Goal: Complete application form: Complete application form

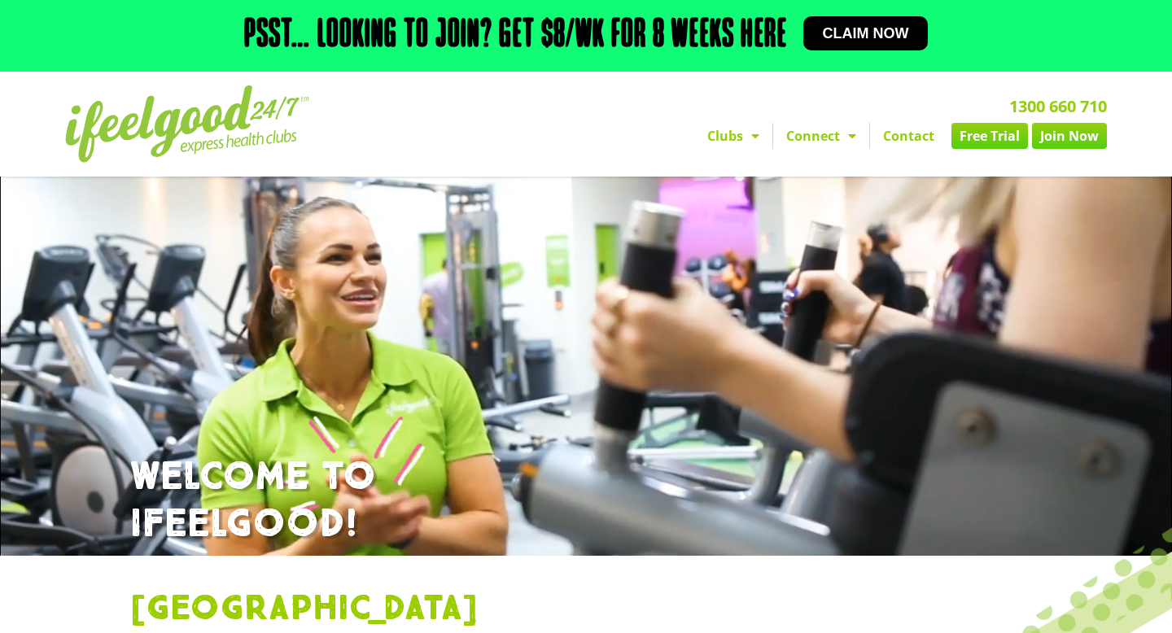
click at [849, 35] on span "Claim now" at bounding box center [866, 33] width 86 height 15
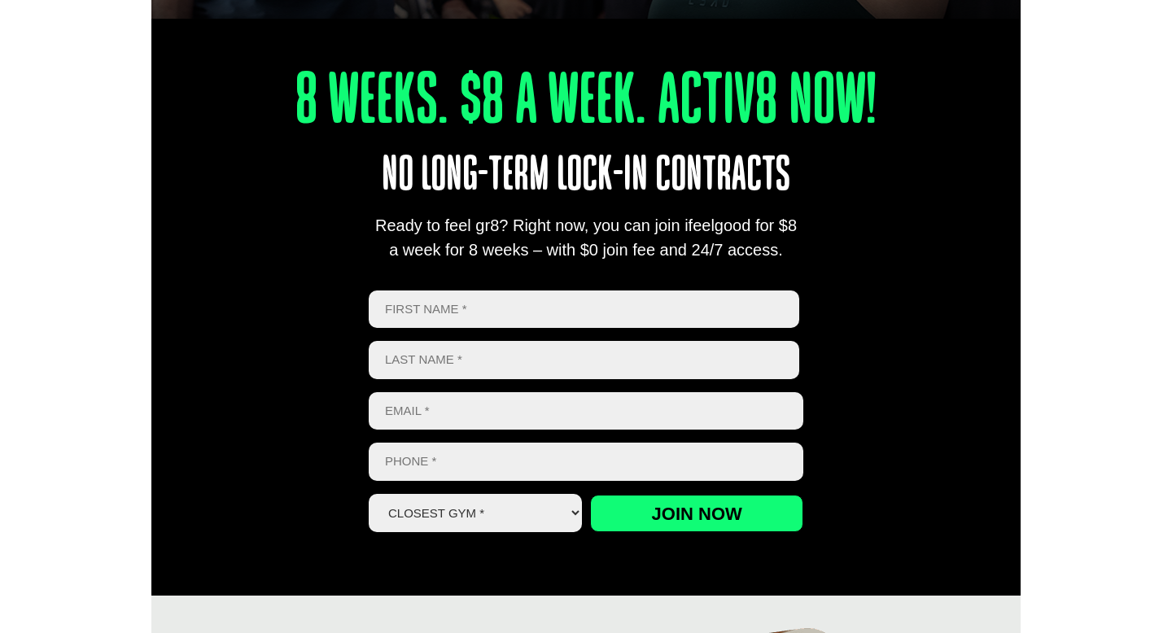
scroll to position [579, 0]
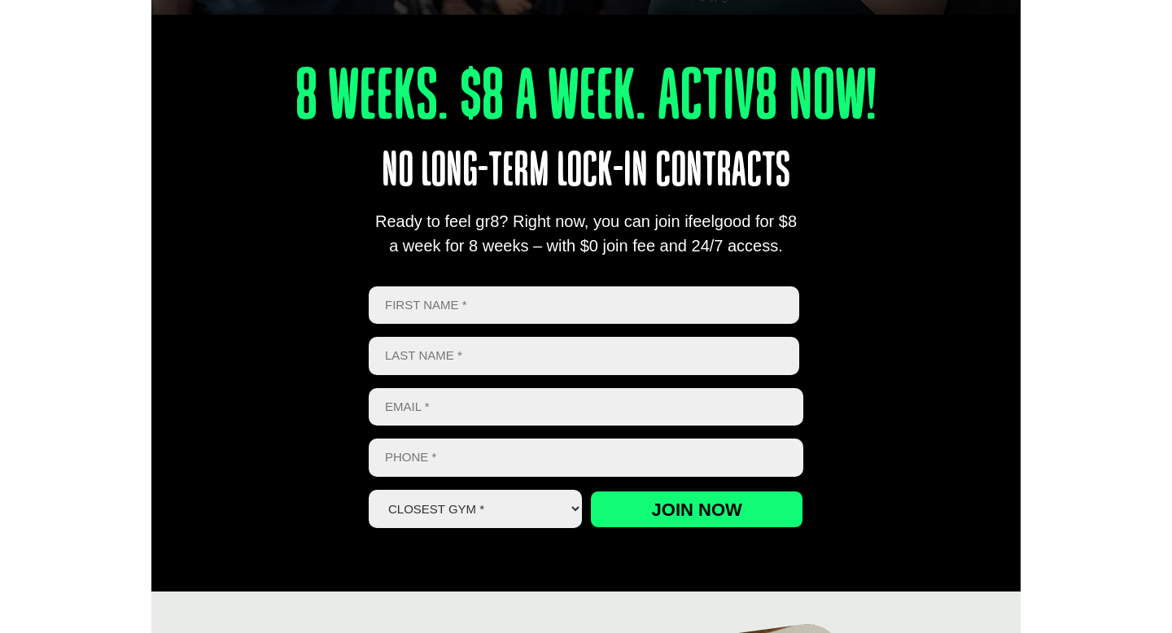
click at [458, 304] on input "First" at bounding box center [584, 305] width 430 height 38
type input "Mia"
type input "[PERSON_NAME]"
type input "[EMAIL_ADDRESS][DOMAIN_NAME]"
type input "0416267709"
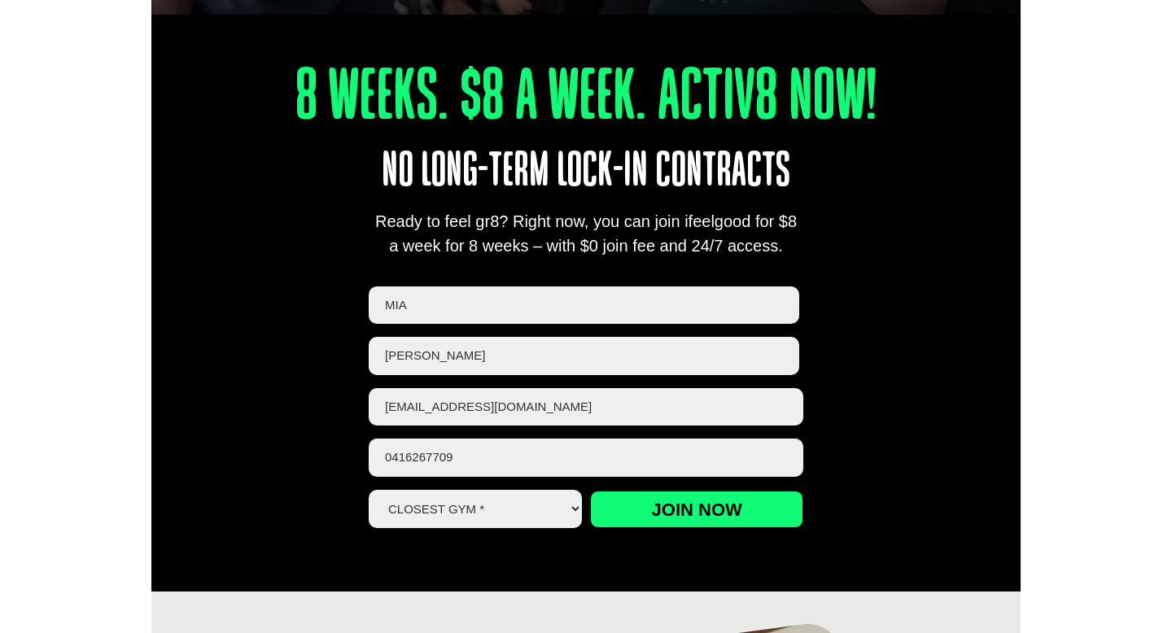
click at [510, 512] on select "Closest Gym * Alexandra Hills Calamvale Coopers Plains Middle Park Oxley Park R…" at bounding box center [475, 509] width 213 height 38
select select "[GEOGRAPHIC_DATA]"
click at [648, 509] on input "Join now" at bounding box center [696, 509] width 213 height 37
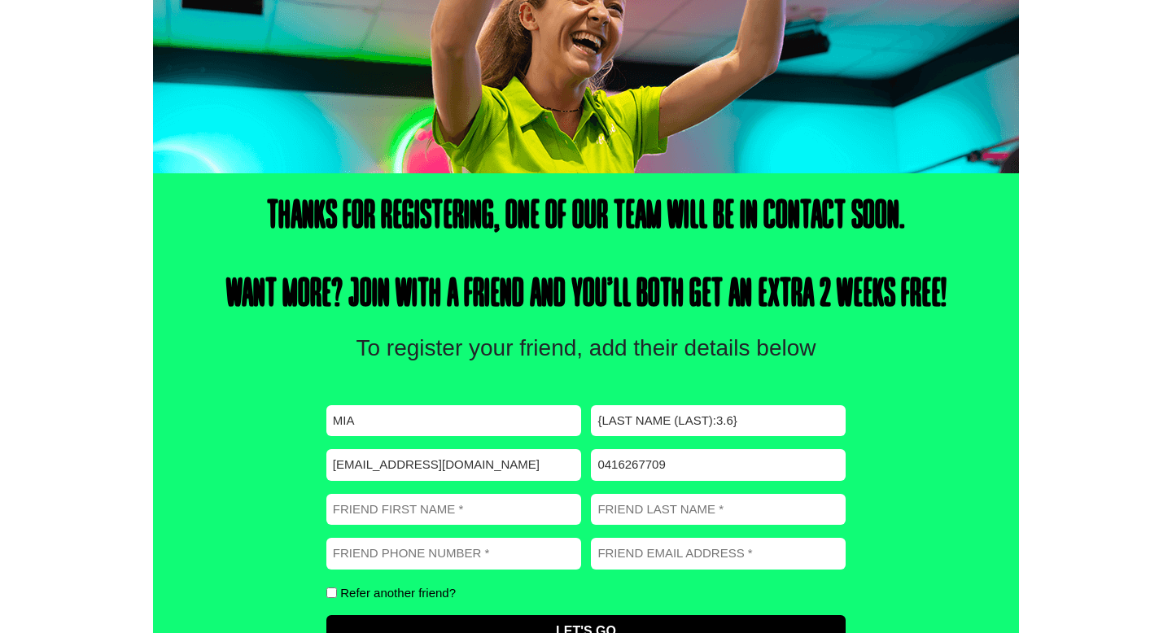
scroll to position [443, 0]
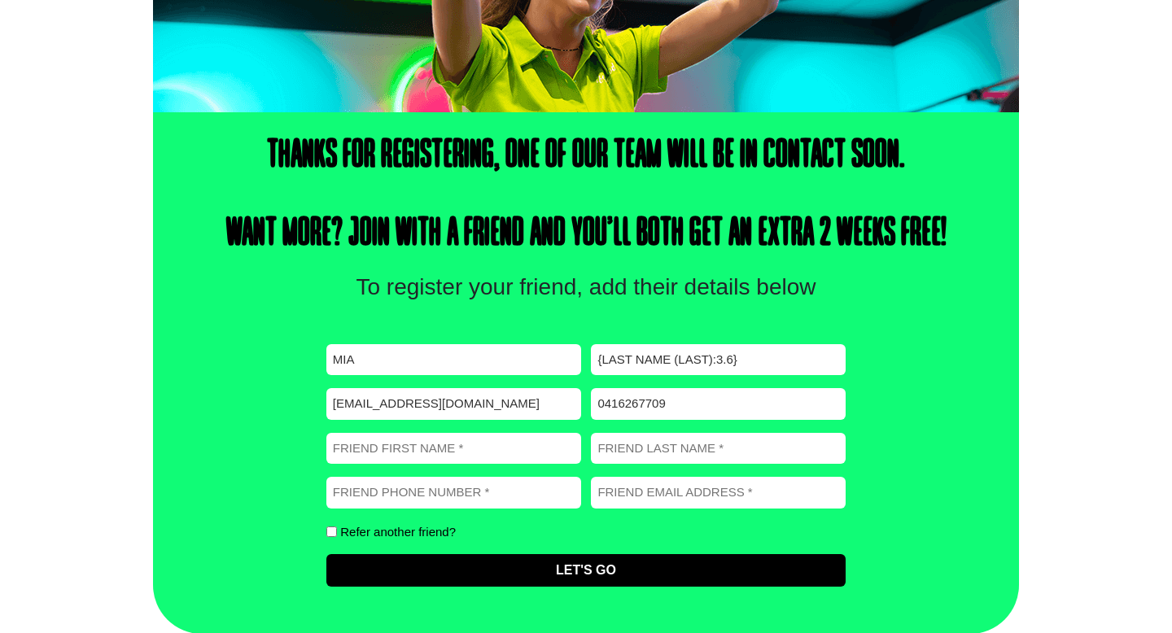
click at [676, 395] on input "0416267709" at bounding box center [718, 404] width 255 height 32
click at [669, 356] on input "{Last Name (Last):3.6}" at bounding box center [718, 360] width 255 height 32
drag, startPoint x: 747, startPoint y: 355, endPoint x: 595, endPoint y: 357, distance: 152.2
click at [595, 357] on input "{Last Name (Last):3.6}" at bounding box center [718, 360] width 255 height 32
type input "[PERSON_NAME]"
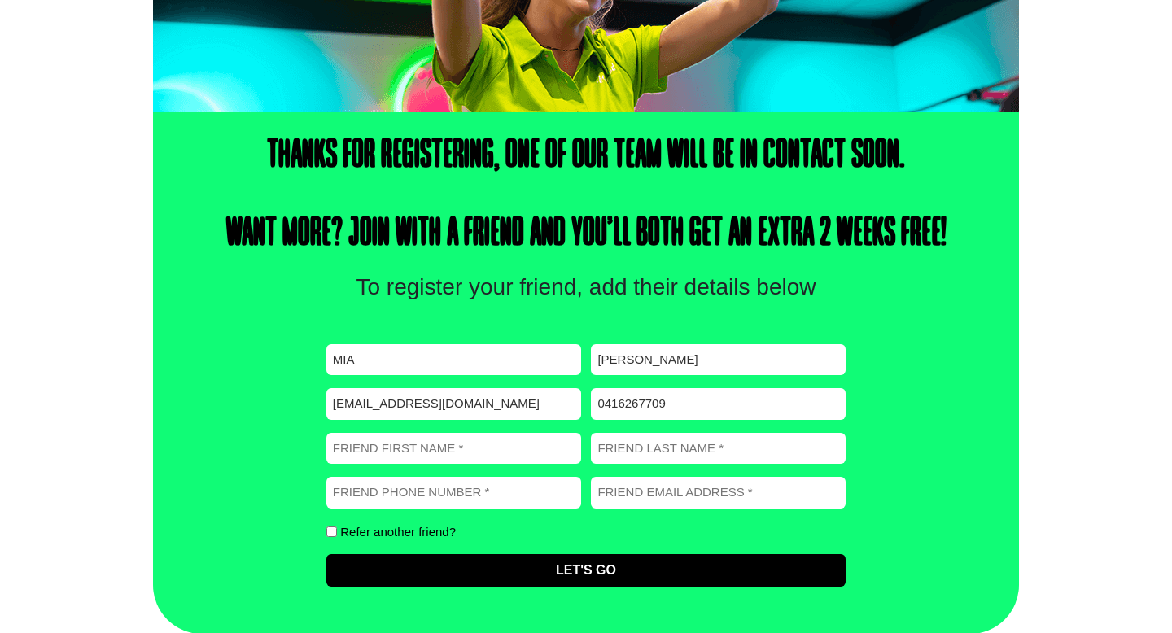
click at [420, 452] on input "Friend First Name (Required)" at bounding box center [453, 449] width 255 height 32
click at [287, 424] on div "Thanks for registering, one of our team will be in contact soon. Want more? Joi…" at bounding box center [586, 373] width 866 height 522
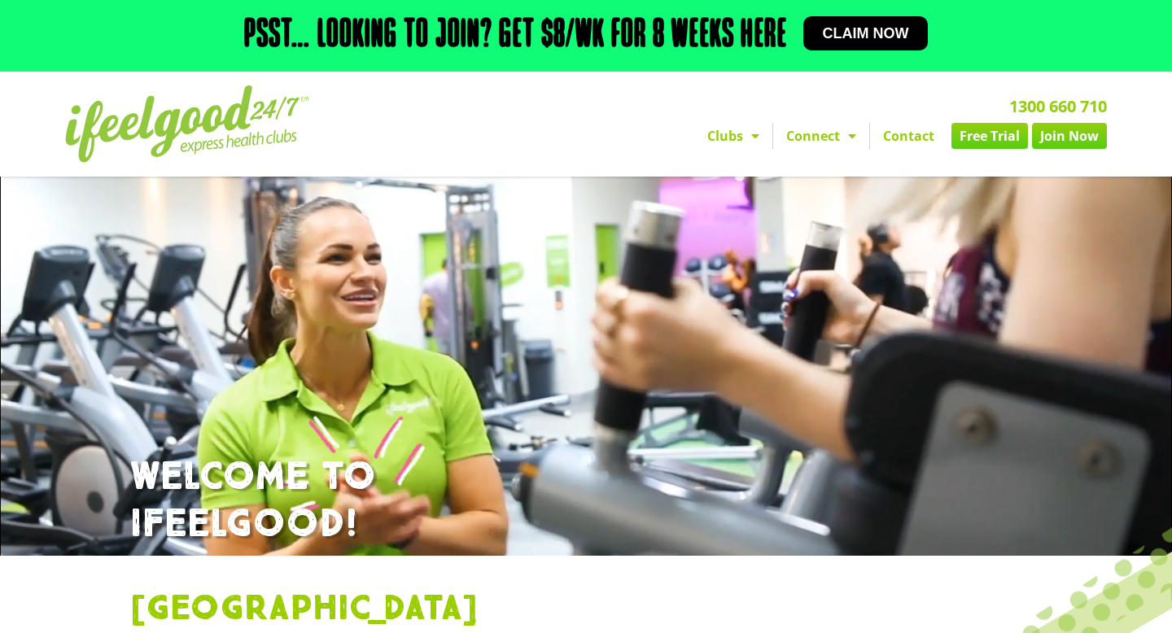
click at [1063, 140] on link "Join Now" at bounding box center [1069, 136] width 75 height 26
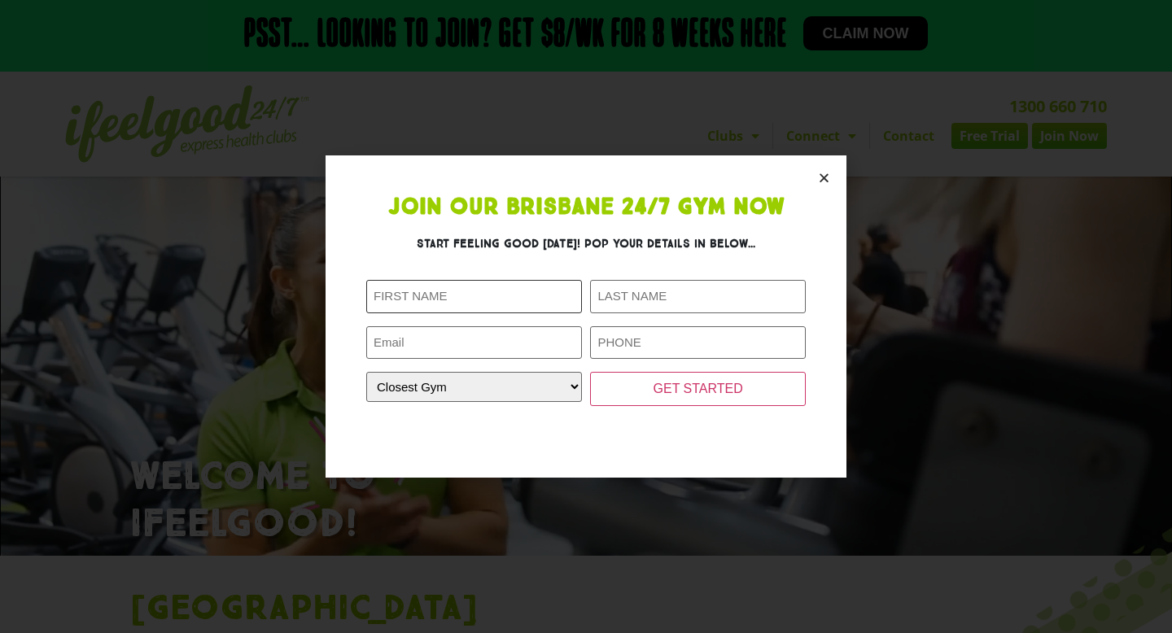
click at [475, 298] on input "First Name (Required)" at bounding box center [474, 296] width 216 height 33
type input "Mia"
type input "[PERSON_NAME]"
type input "[EMAIL_ADDRESS][DOMAIN_NAME]"
type input "0416267709"
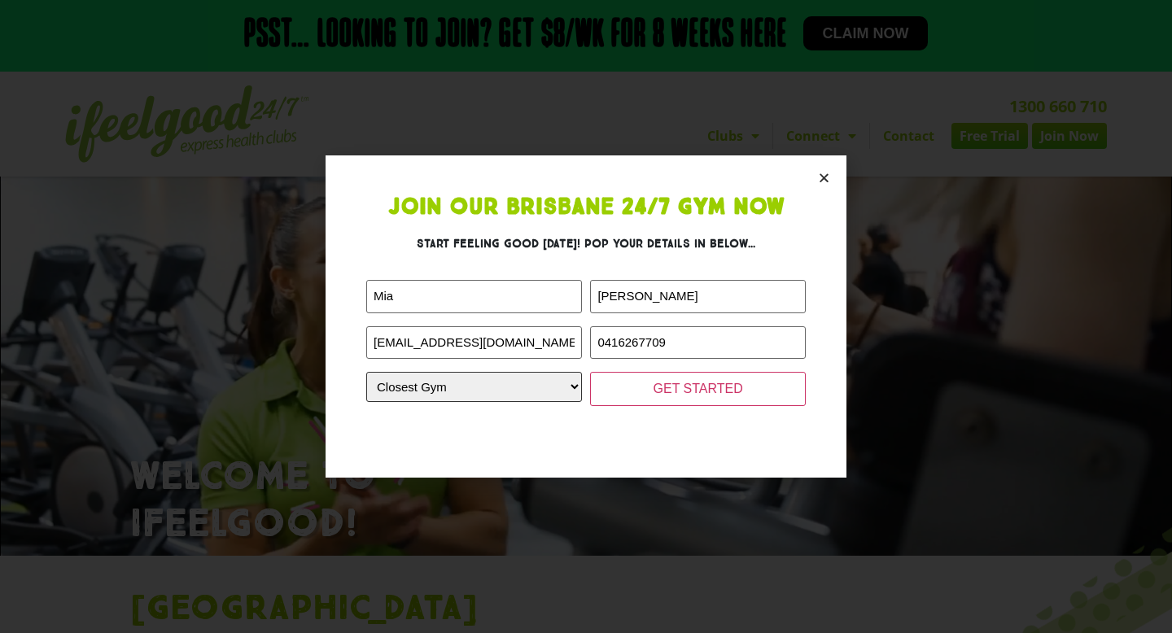
click at [505, 385] on select "Closest Gym [GEOGRAPHIC_DATA] [GEOGRAPHIC_DATA] [GEOGRAPHIC_DATA] [GEOGRAPHIC_D…" at bounding box center [474, 387] width 216 height 30
select select "[GEOGRAPHIC_DATA]"
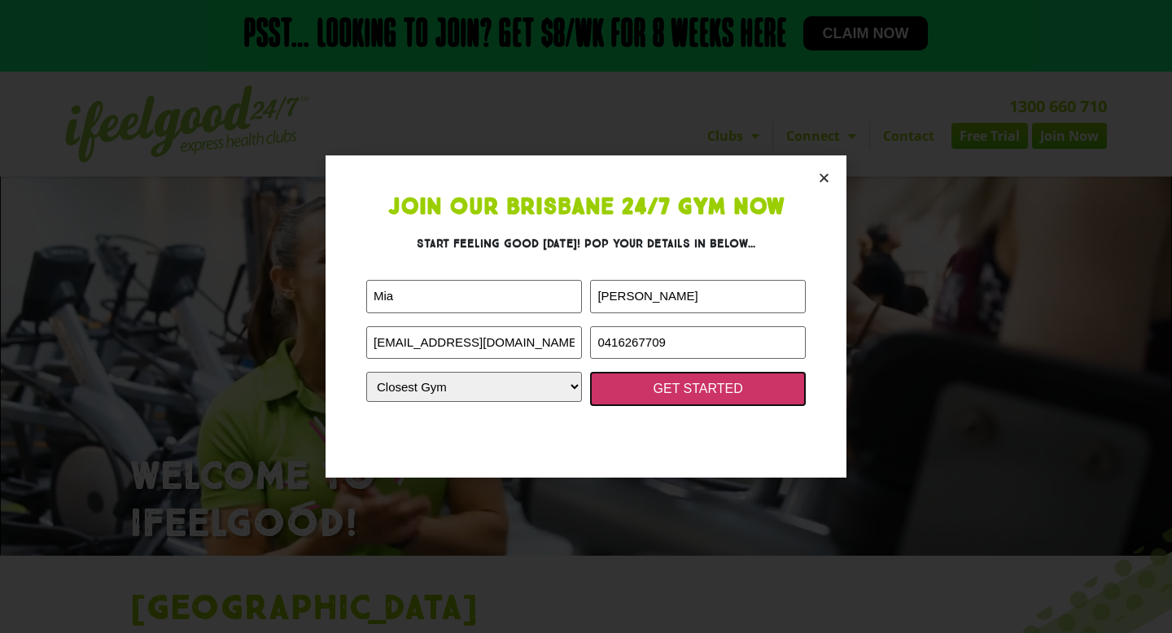
click at [644, 389] on input "GET STARTED" at bounding box center [698, 389] width 216 height 34
click at [676, 388] on input "GET STARTED" at bounding box center [698, 389] width 216 height 34
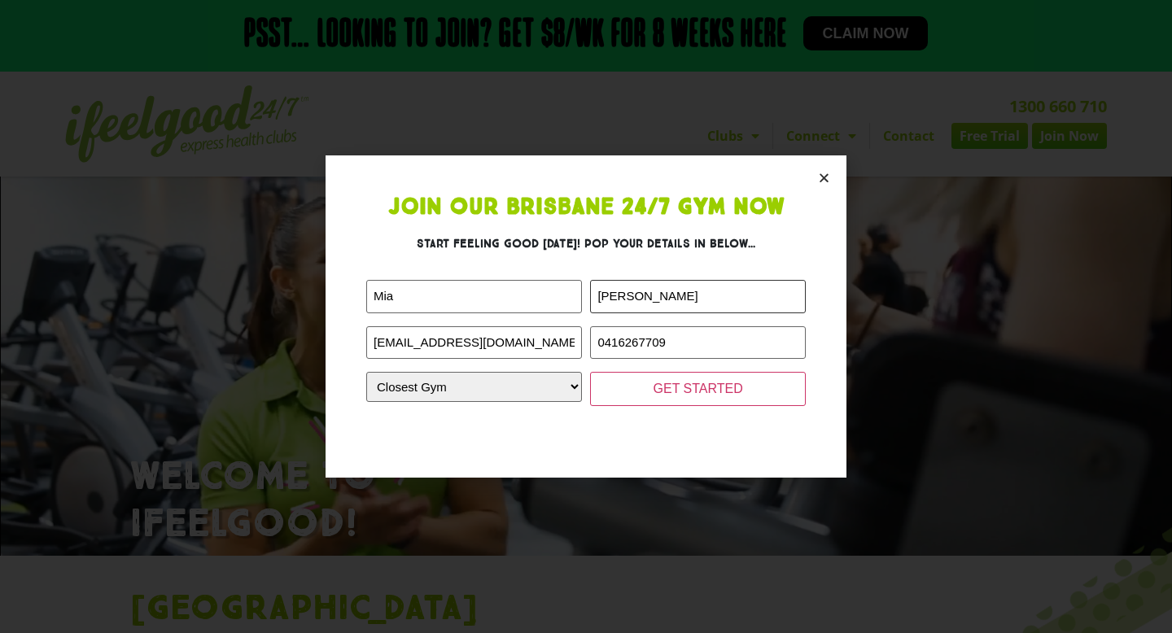
click at [684, 297] on input "[PERSON_NAME]" at bounding box center [698, 296] width 216 height 33
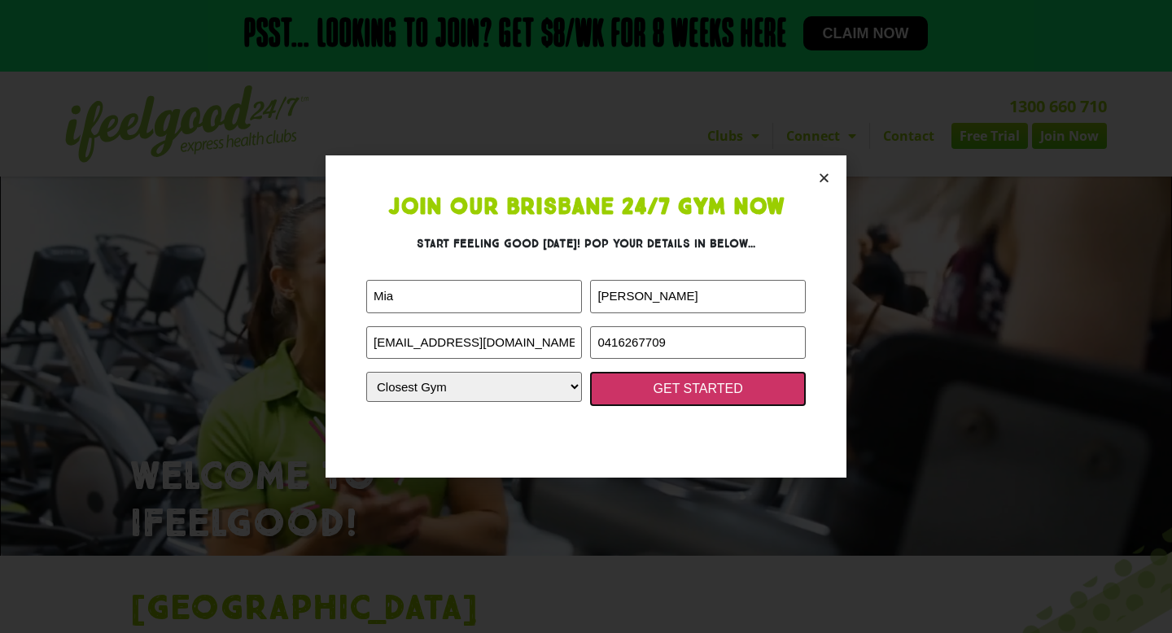
click at [642, 383] on input "GET STARTED" at bounding box center [698, 389] width 216 height 34
click at [685, 386] on input "GET STARTED" at bounding box center [698, 389] width 216 height 34
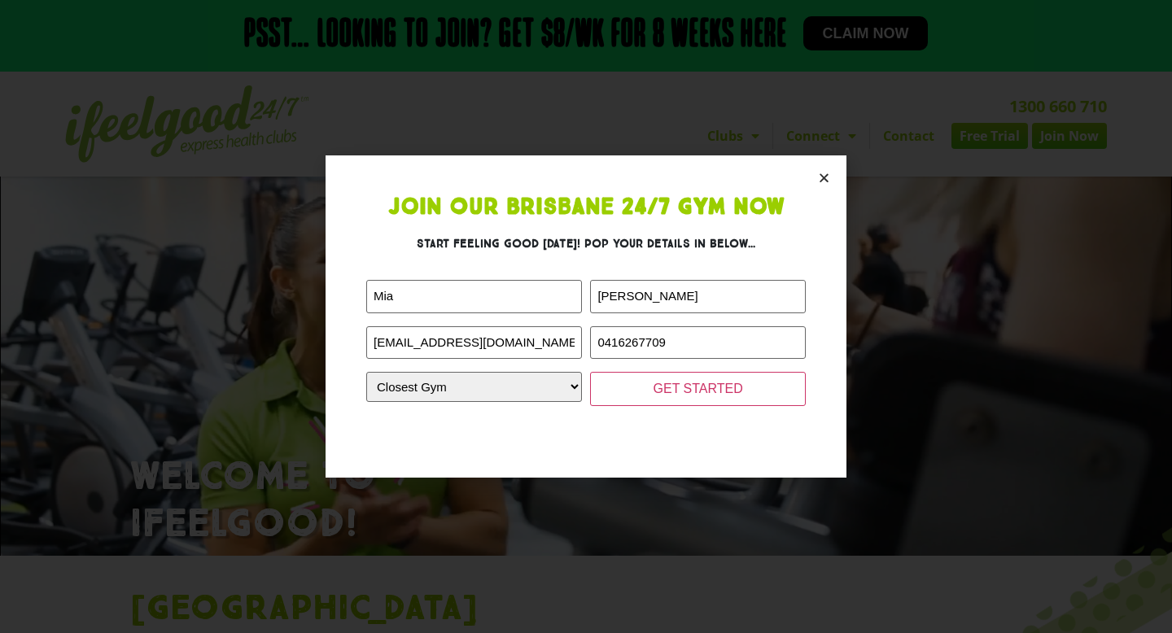
click at [820, 169] on section "Join Our Brisbane 24/7 Gym Now Start feeling good [DATE]! Pop your details in b…" at bounding box center [585, 316] width 521 height 322
click at [825, 173] on icon "Close" at bounding box center [824, 178] width 12 height 12
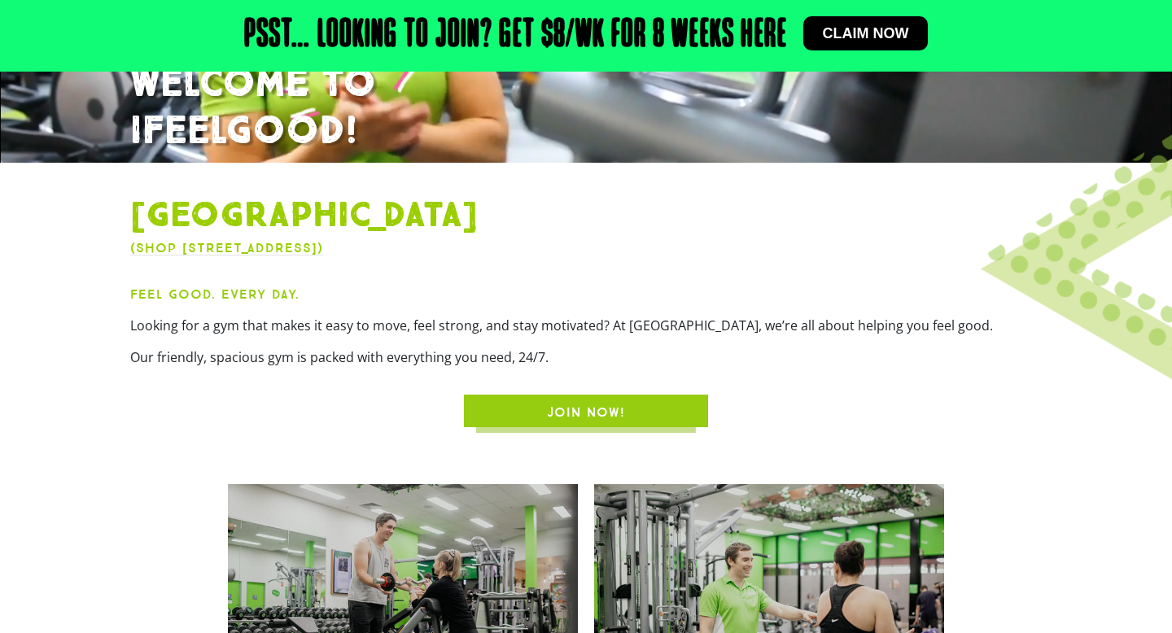
scroll to position [398, 0]
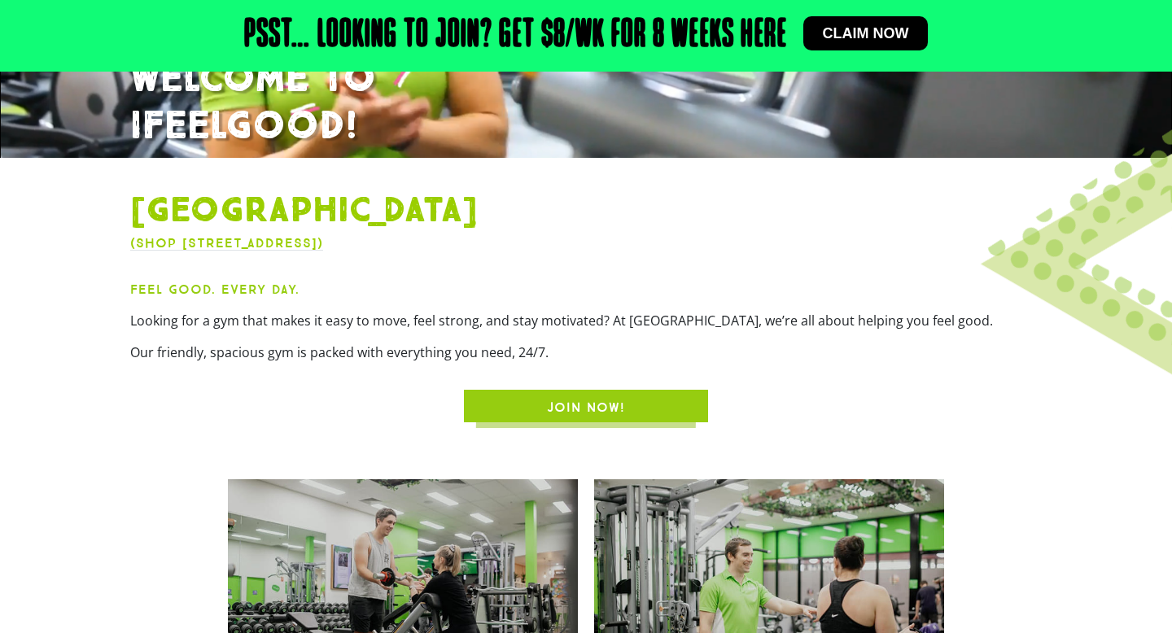
click at [586, 404] on span "JOIN NOW!" at bounding box center [586, 408] width 78 height 20
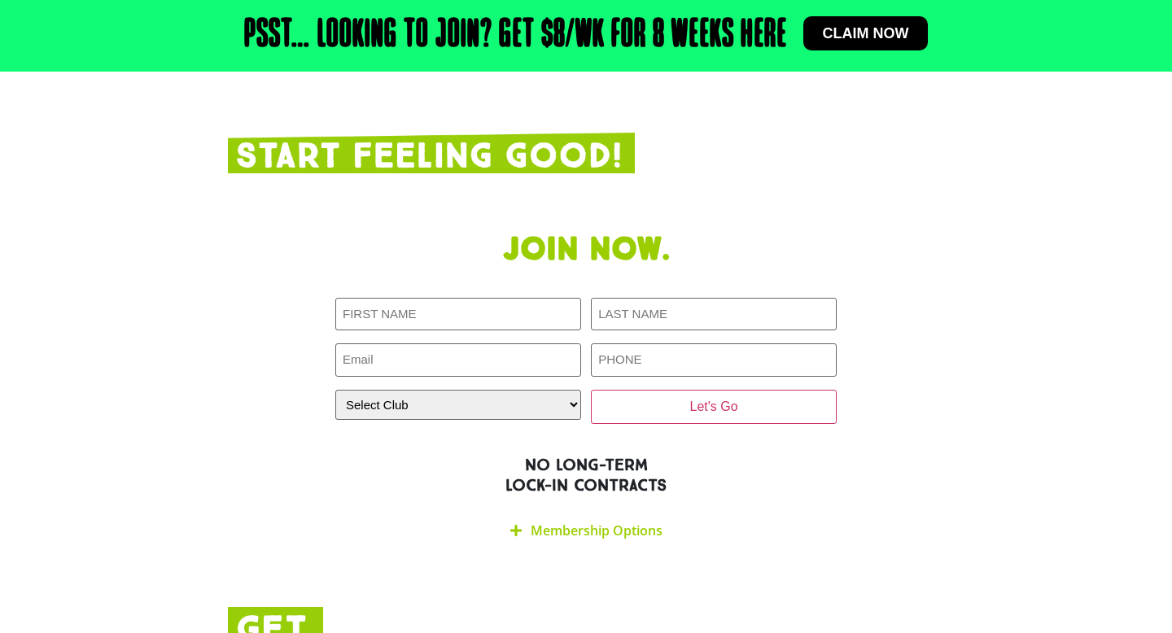
scroll to position [2798, 0]
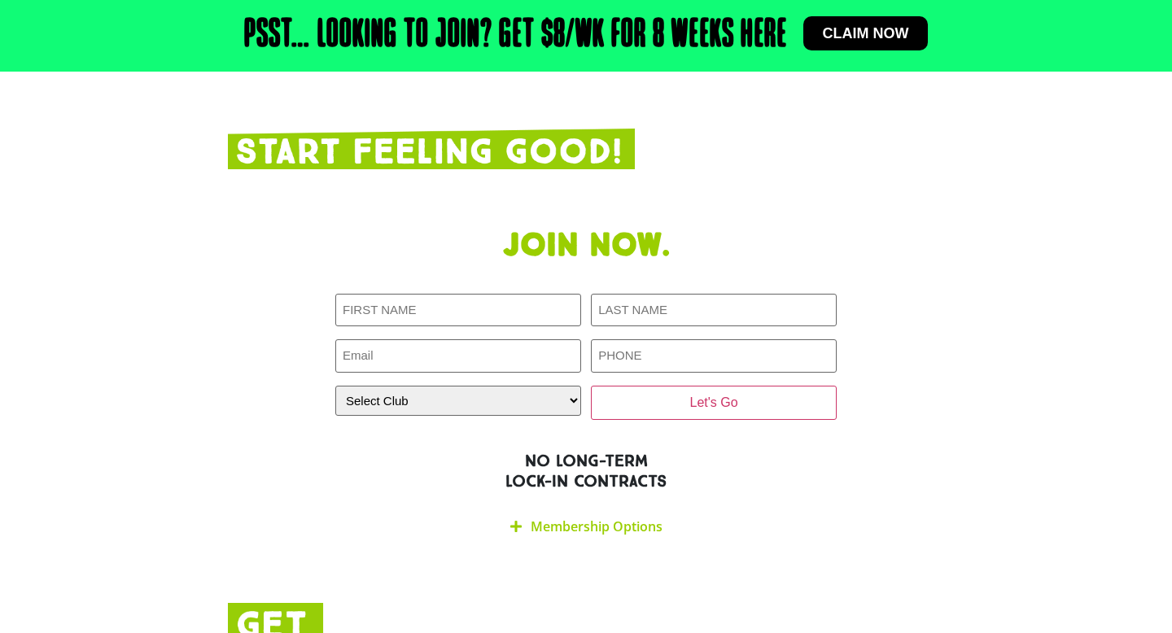
click at [567, 518] on link "Membership Options" at bounding box center [597, 527] width 132 height 18
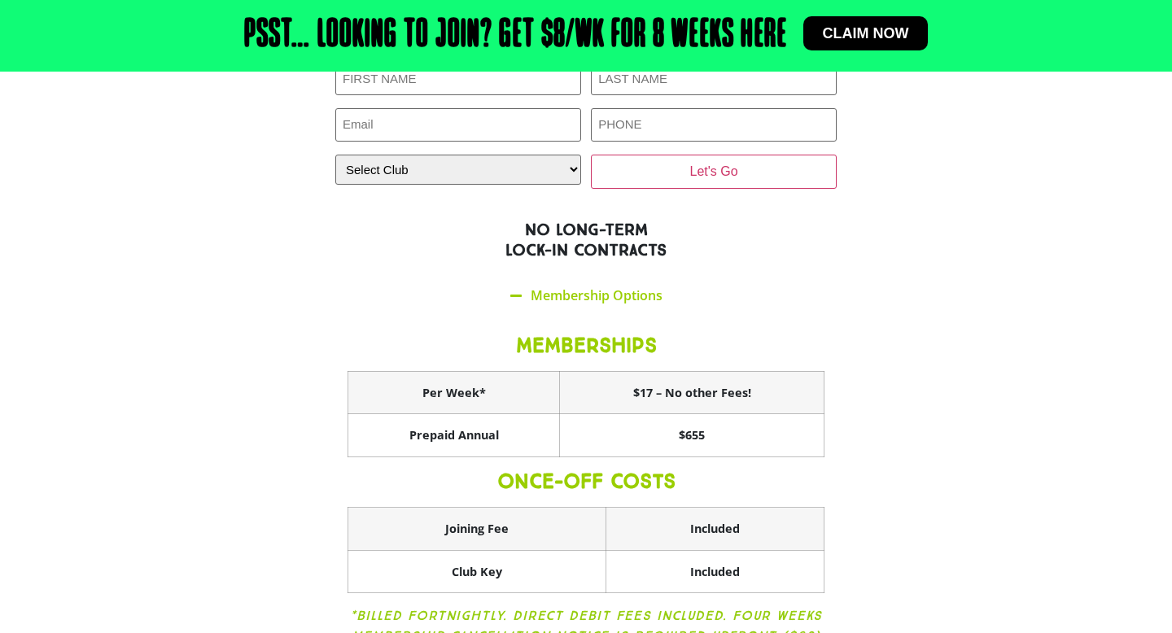
scroll to position [3025, 0]
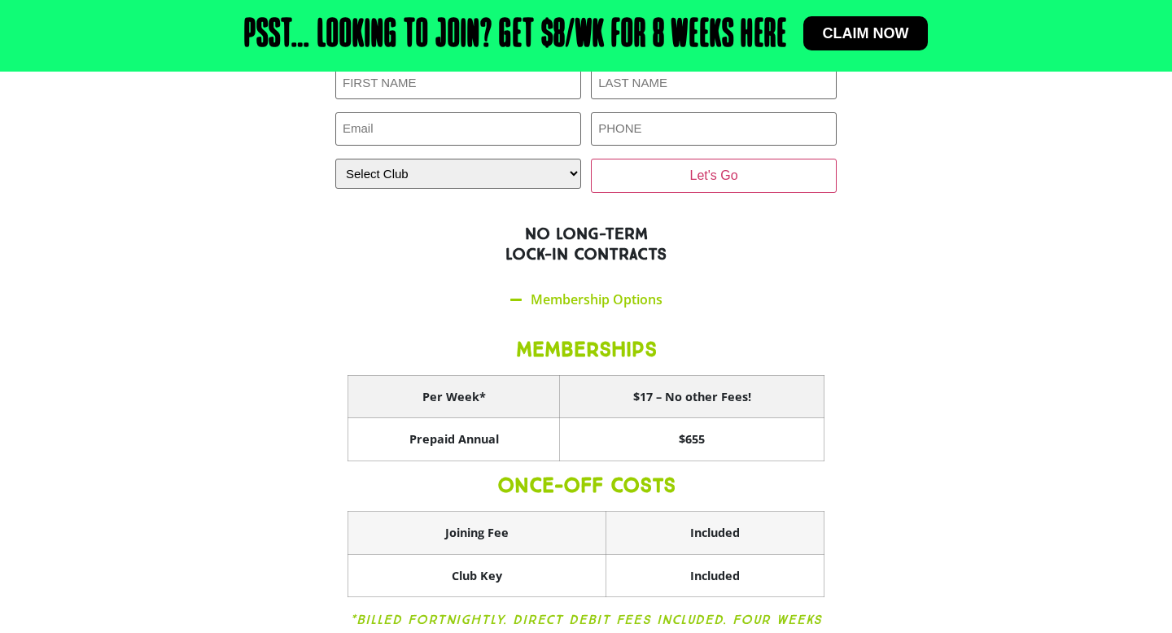
click at [605, 375] on th "$17 – No other Fees!" at bounding box center [692, 396] width 264 height 43
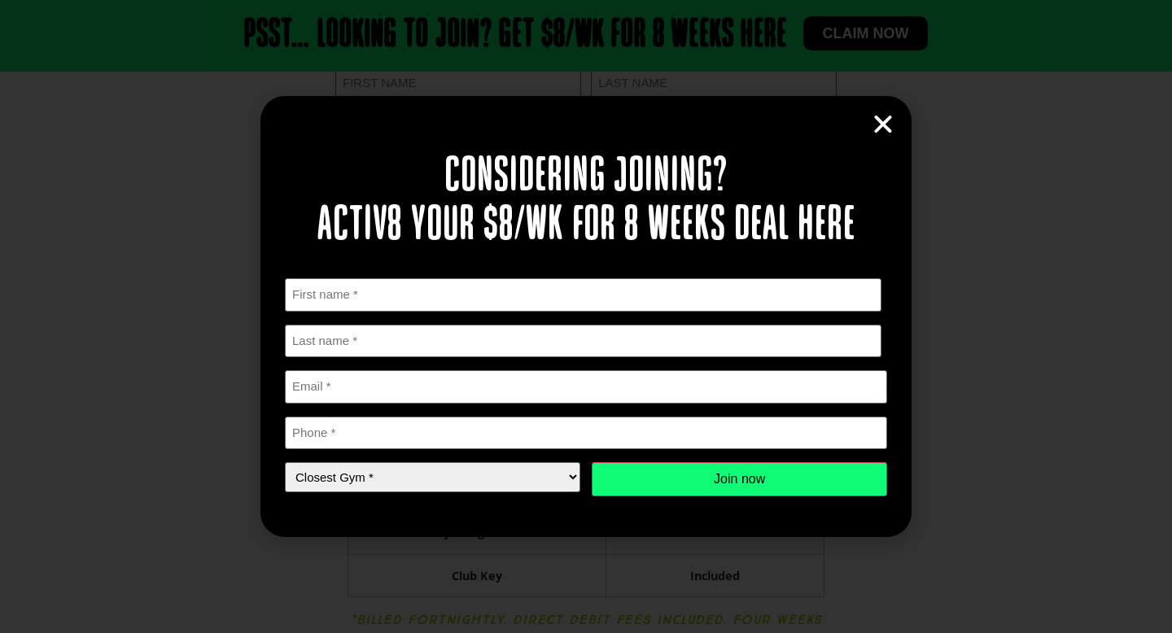
click at [876, 126] on icon "Close" at bounding box center [883, 124] width 24 height 24
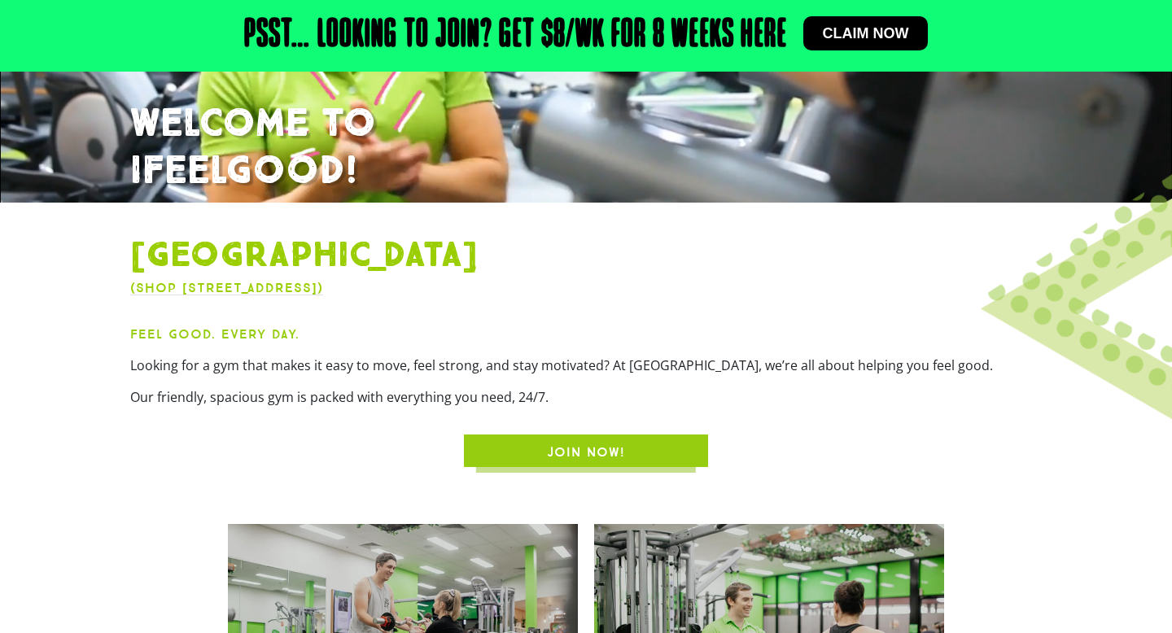
scroll to position [0, 0]
